Goal: Information Seeking & Learning: Learn about a topic

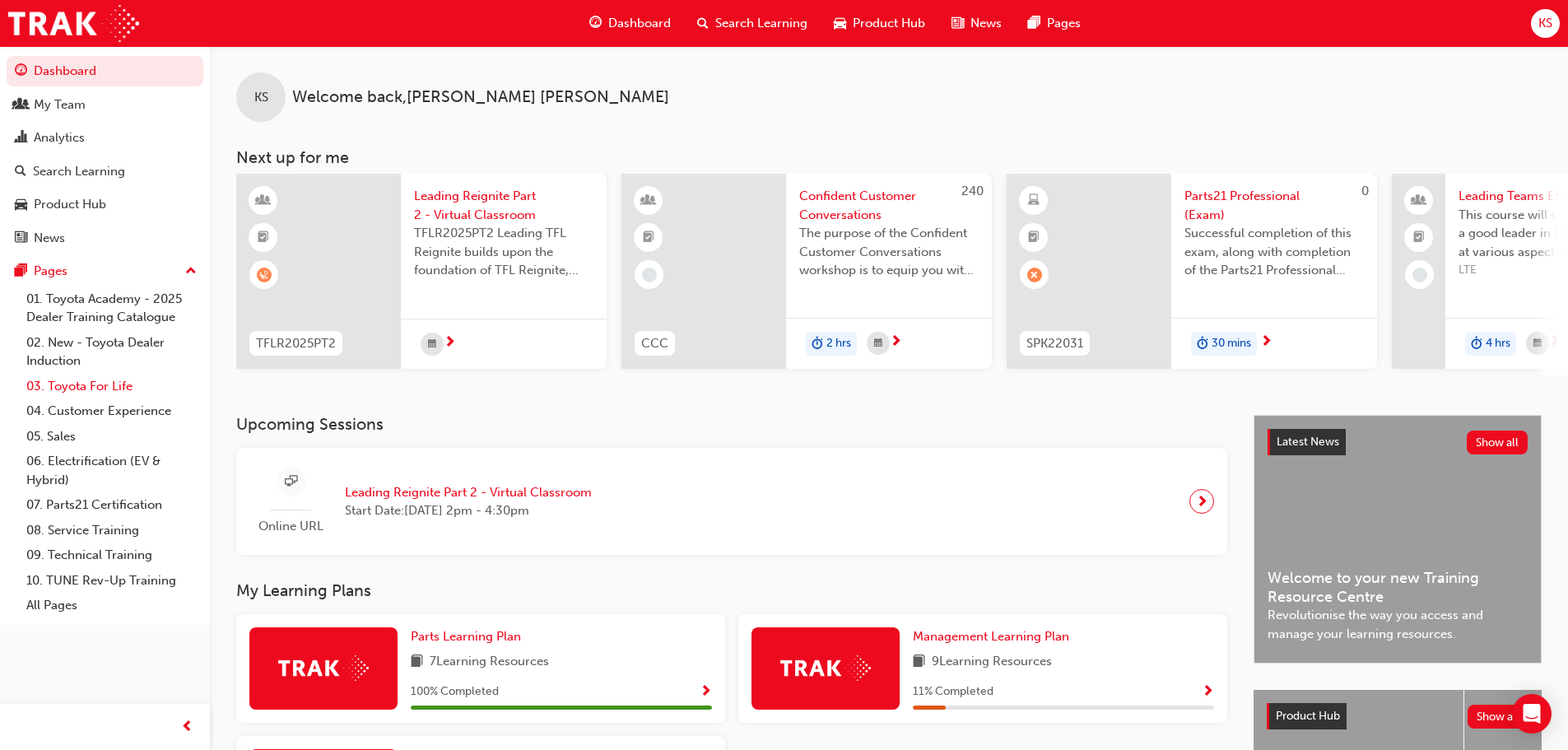
click at [100, 381] on link "03. Toyota For Life" at bounding box center [111, 387] width 183 height 26
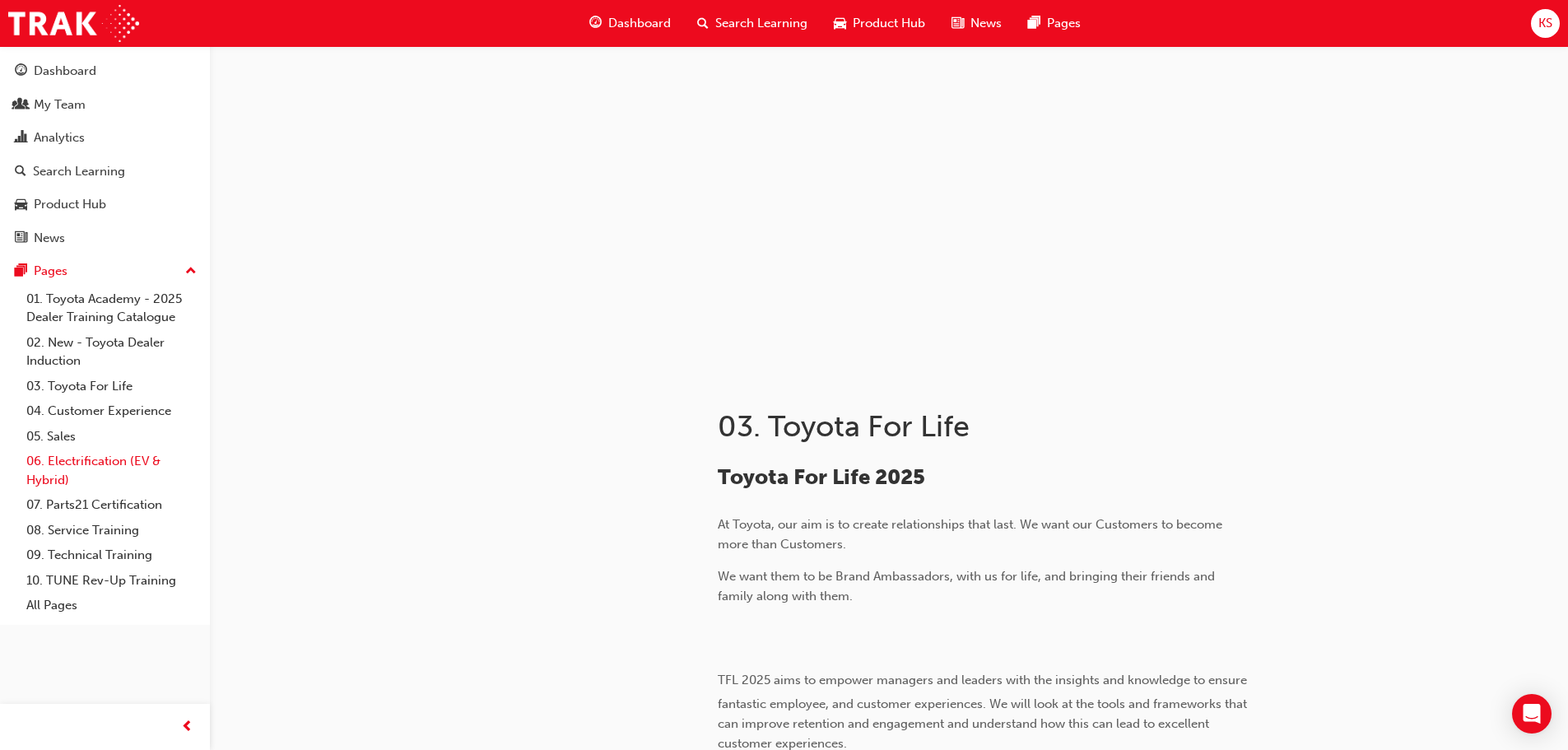
click at [84, 464] on link "06. Electrification (EV & Hybrid)" at bounding box center [111, 470] width 183 height 43
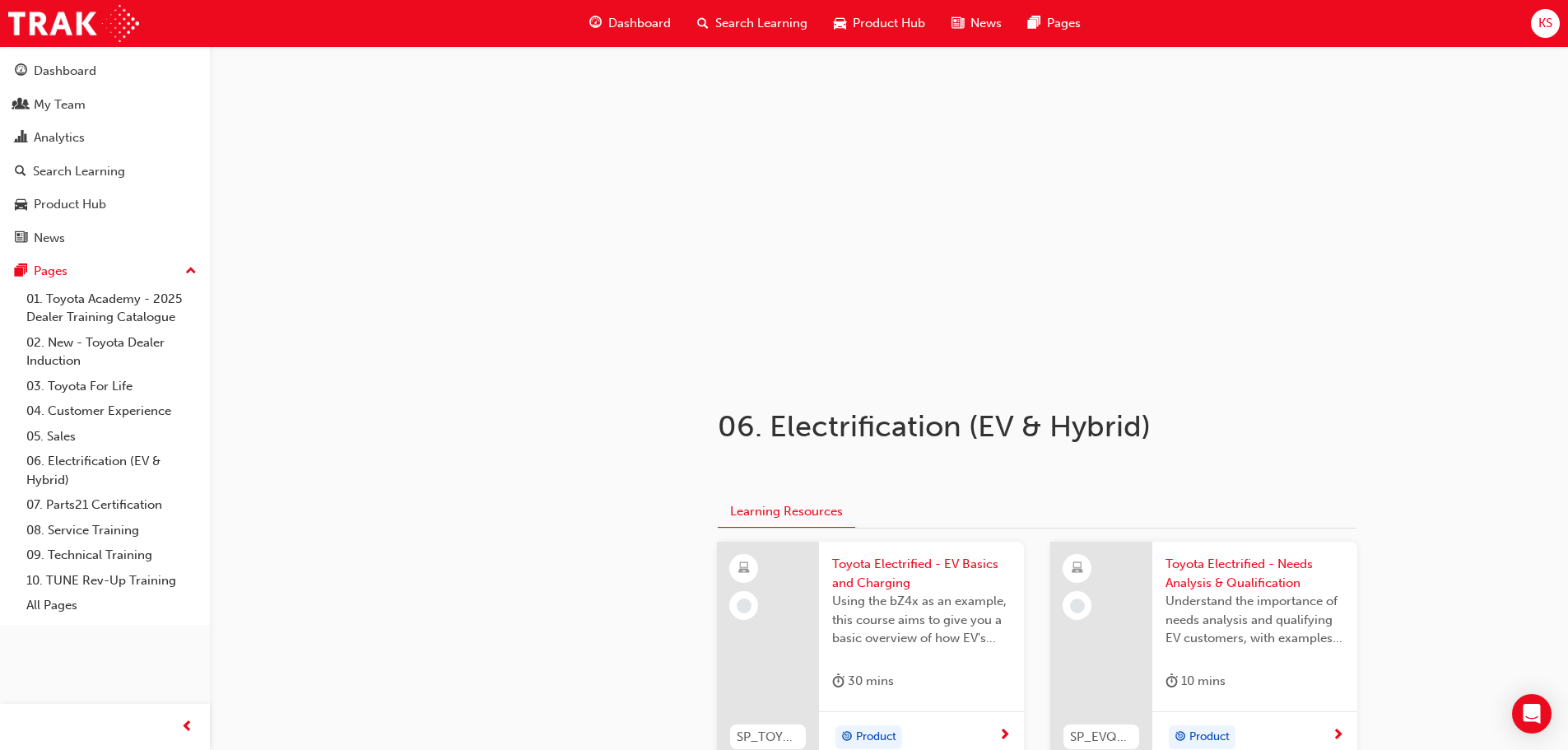
click at [895, 20] on span "Product Hub" at bounding box center [889, 23] width 73 height 19
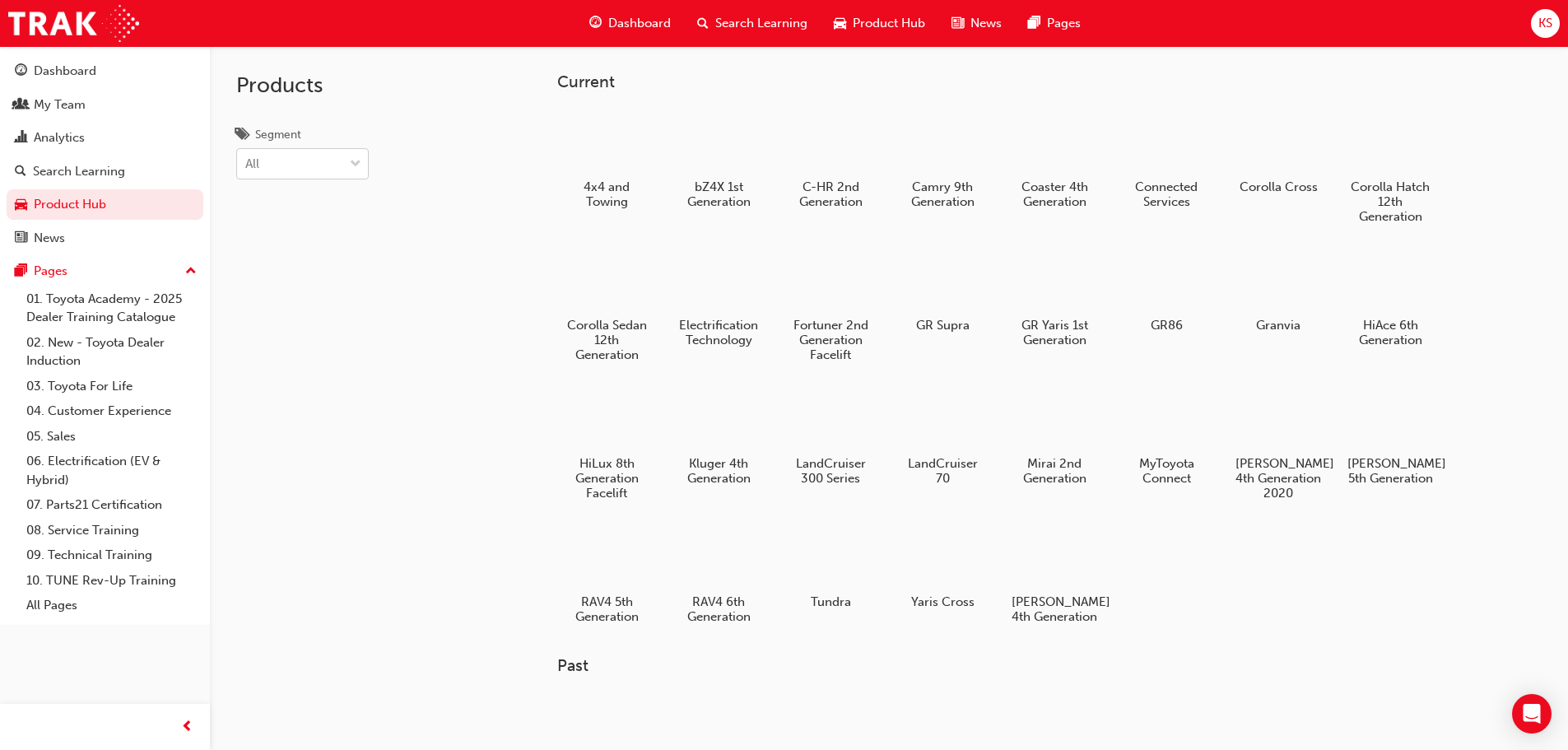
click at [319, 172] on div "All" at bounding box center [290, 163] width 106 height 29
click at [247, 170] on input "Segment All" at bounding box center [246, 163] width 2 height 14
click at [282, 306] on span "Hybrid" at bounding box center [265, 300] width 38 height 15
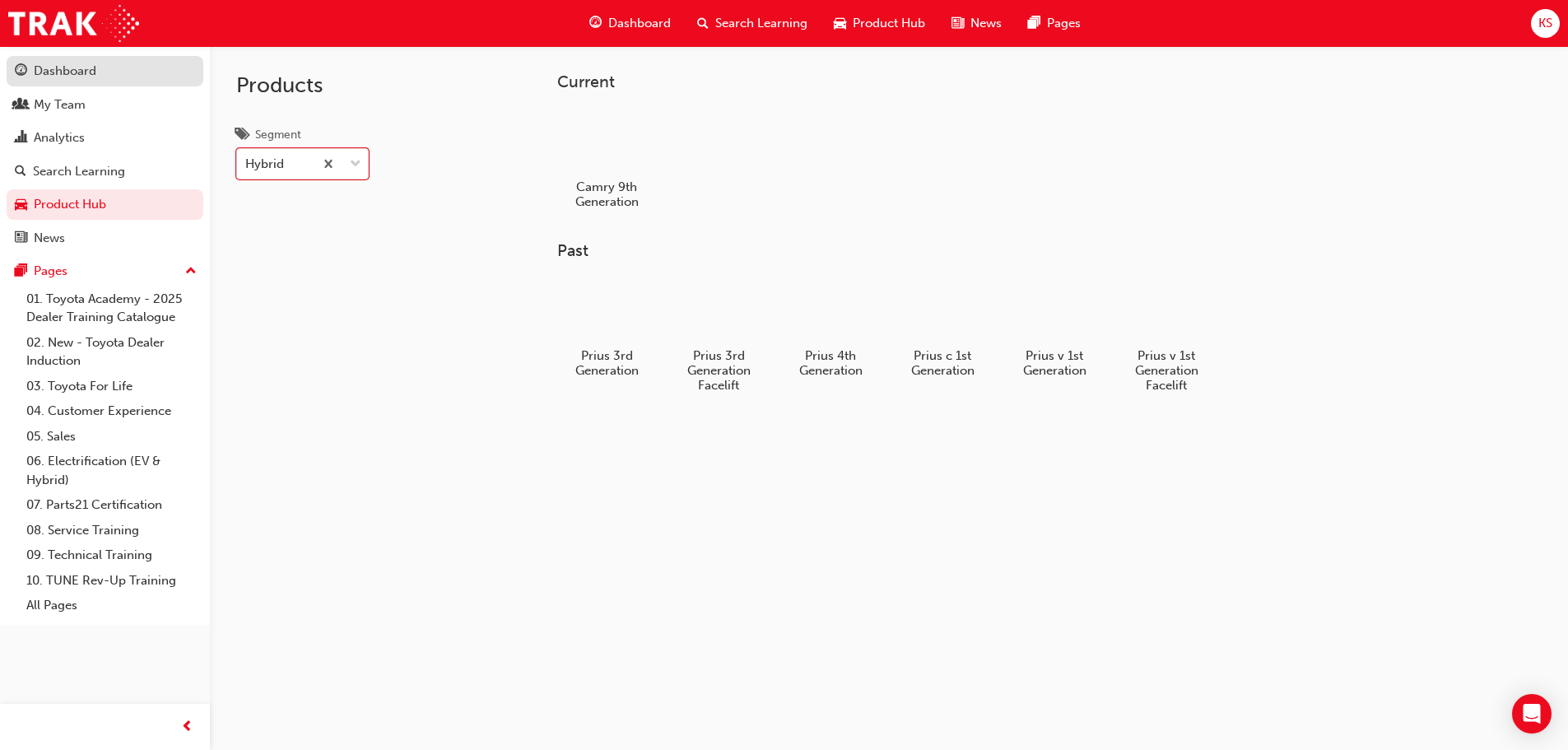
click at [58, 67] on div "Dashboard" at bounding box center [65, 71] width 63 height 19
